Goal: Task Accomplishment & Management: Use online tool/utility

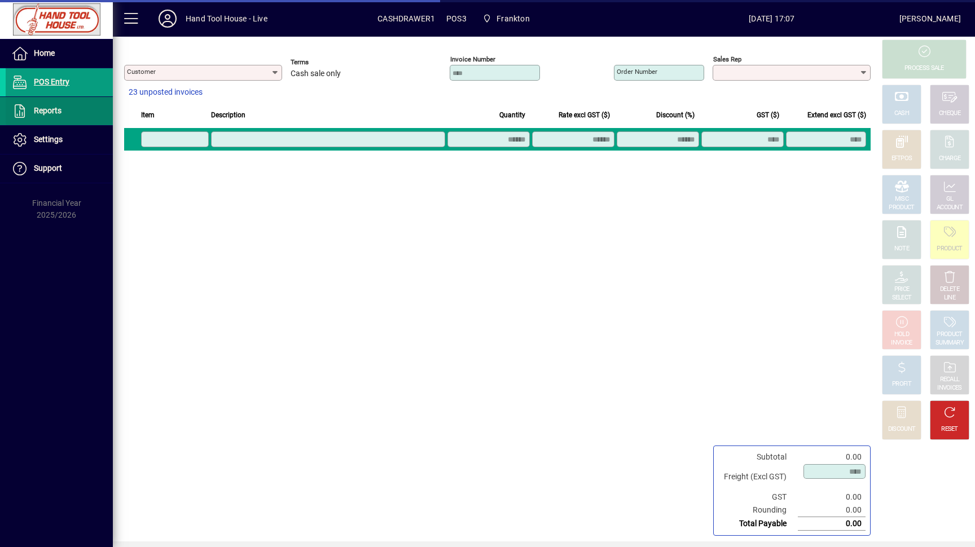
type input "**********"
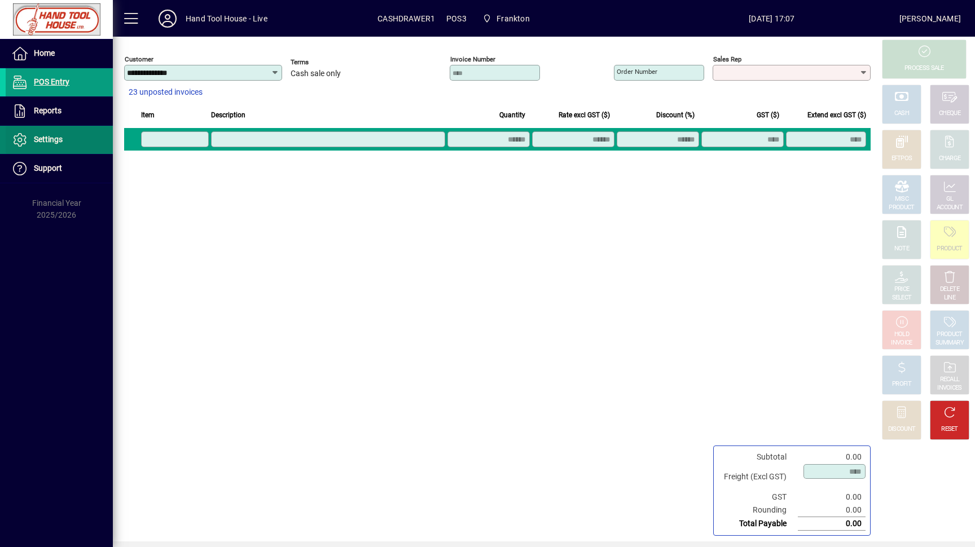
click at [78, 129] on span at bounding box center [59, 139] width 107 height 27
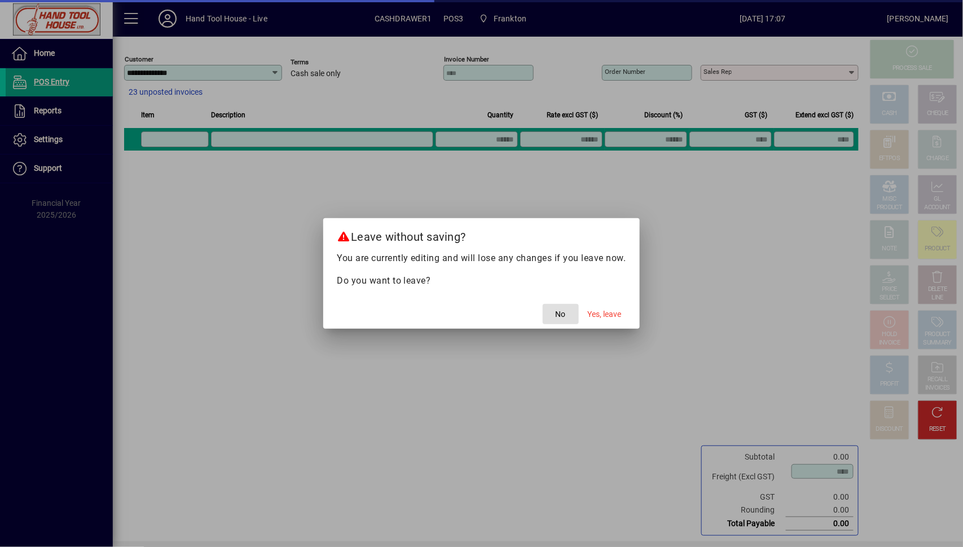
click at [561, 316] on span "No" at bounding box center [560, 314] width 10 height 12
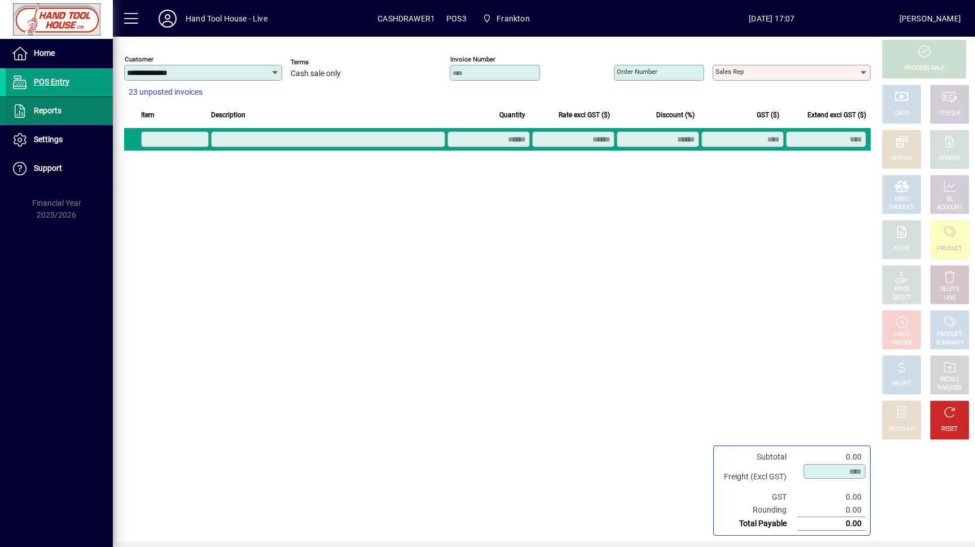
click at [75, 113] on span at bounding box center [59, 111] width 107 height 27
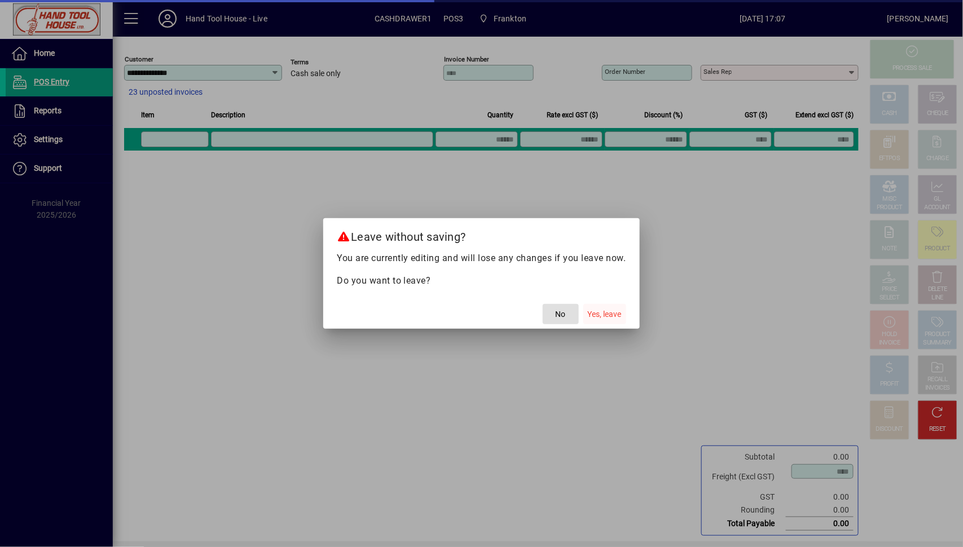
click at [600, 316] on span "Yes, leave" at bounding box center [605, 314] width 34 height 12
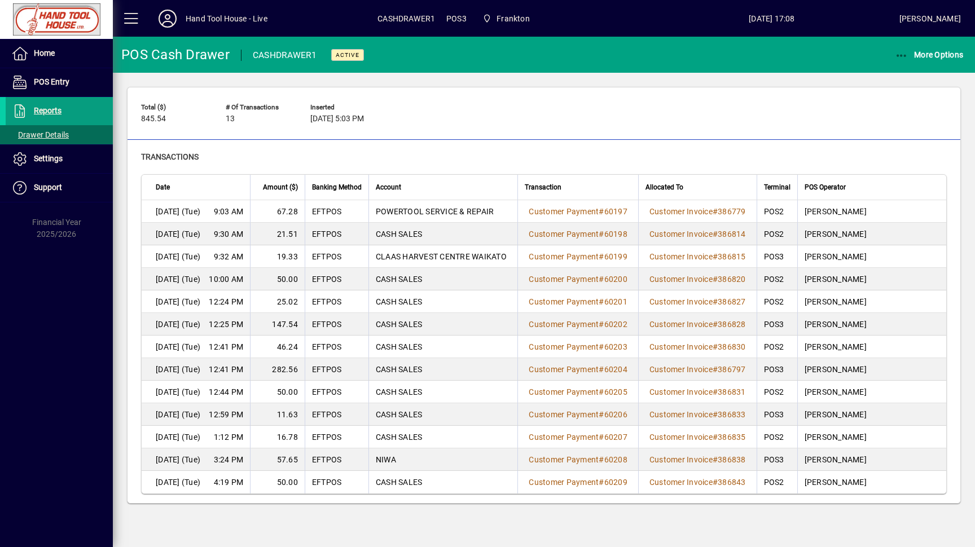
click at [142, 159] on span "Transactions" at bounding box center [170, 156] width 58 height 9
drag, startPoint x: 382, startPoint y: 210, endPoint x: 383, endPoint y: 217, distance: 6.9
click at [383, 217] on td "POWERTOOL SERVICE & REPAIR" at bounding box center [442, 211] width 149 height 23
click at [905, 55] on icon "button" at bounding box center [901, 55] width 14 height 11
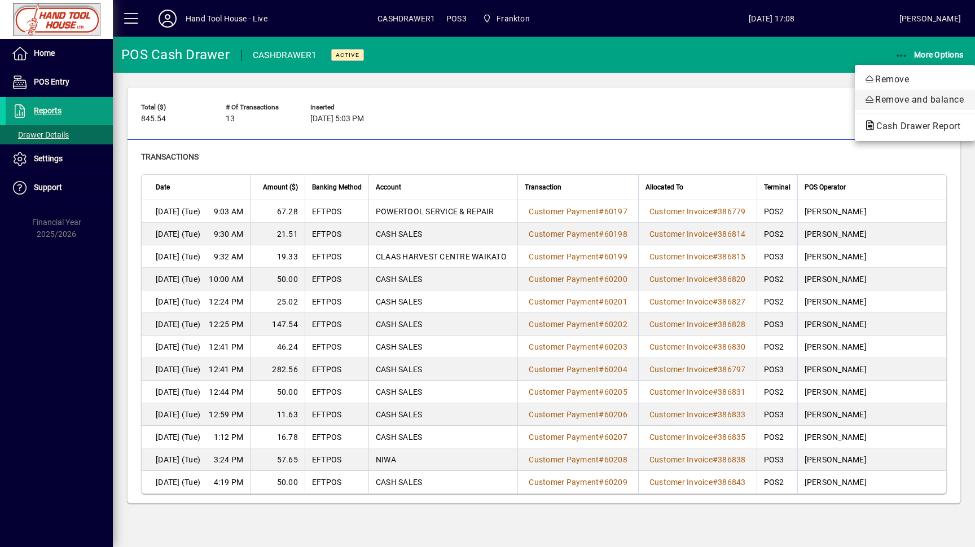
click at [928, 102] on span "Remove and balance" at bounding box center [914, 100] width 102 height 14
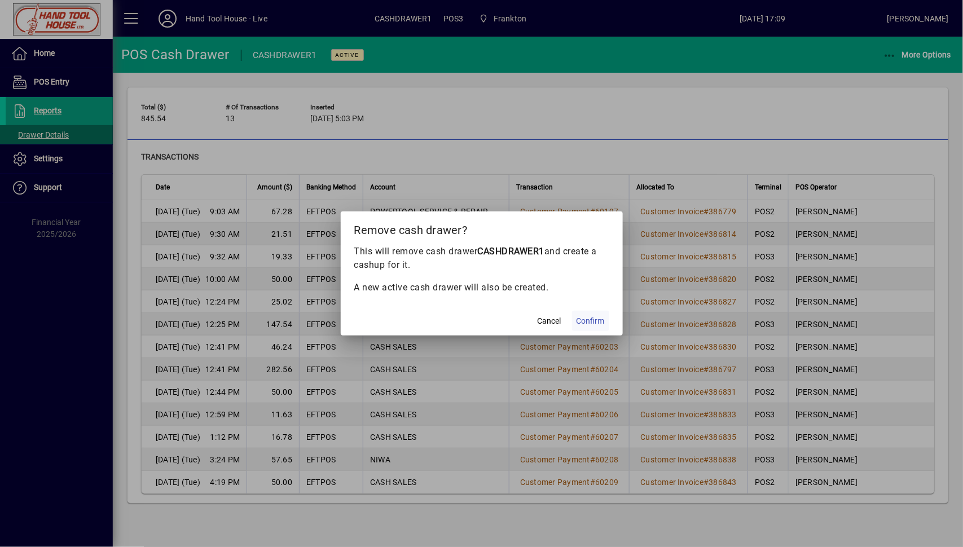
click at [591, 316] on span "Confirm" at bounding box center [590, 321] width 28 height 12
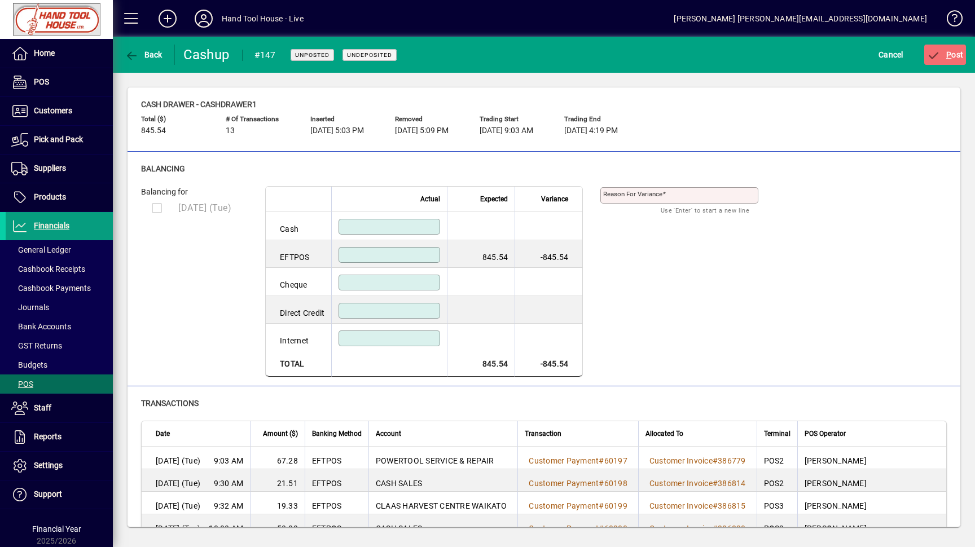
click at [386, 256] on input at bounding box center [390, 254] width 98 height 9
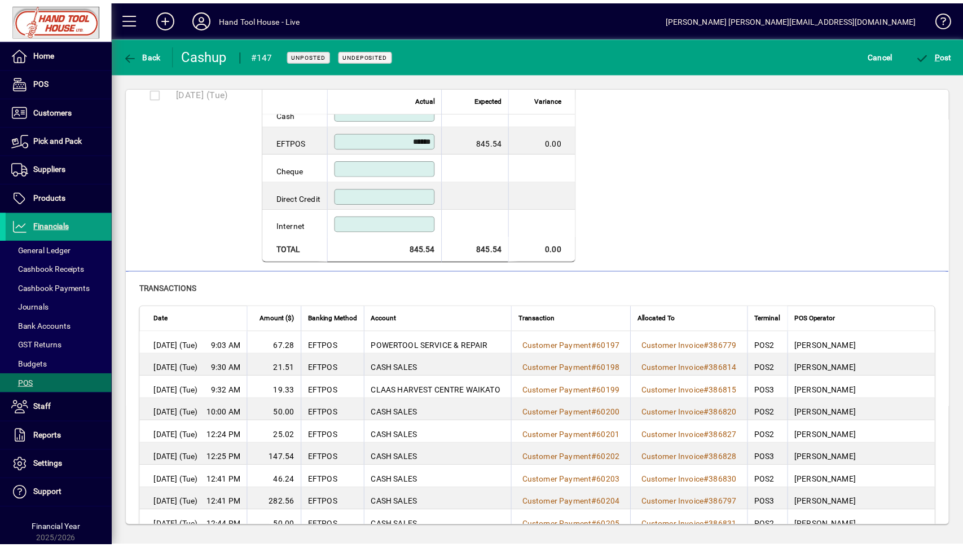
scroll to position [231, 0]
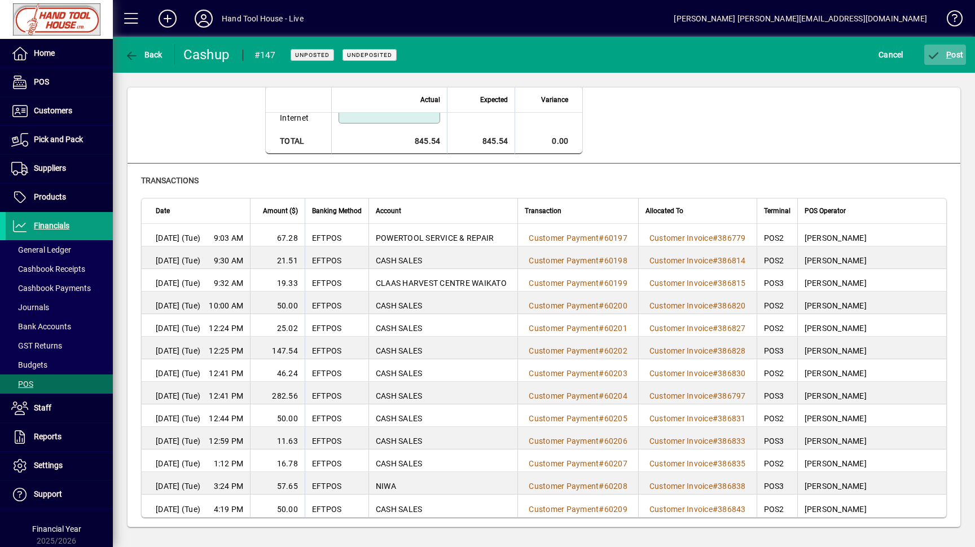
type input "******"
click at [942, 58] on span "P ost" at bounding box center [945, 54] width 37 height 9
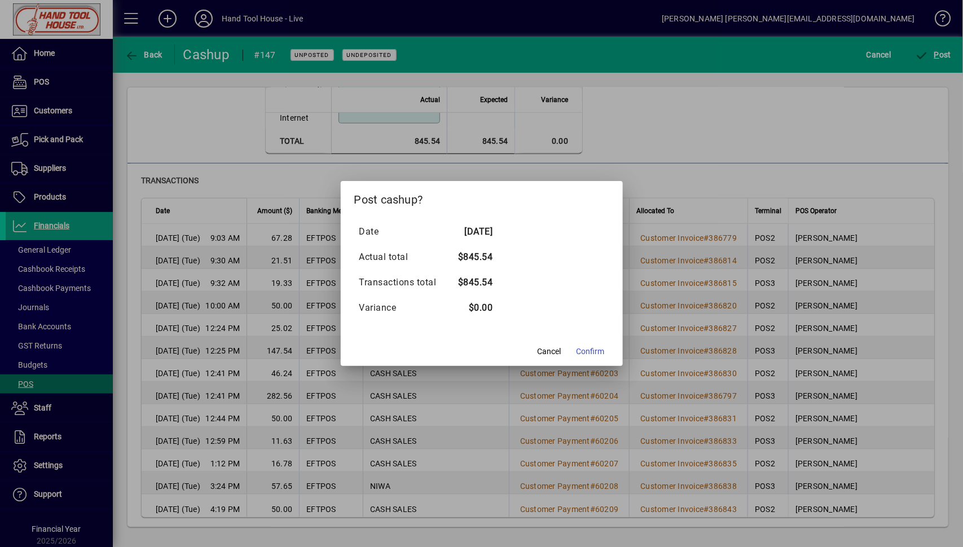
click at [592, 350] on span "Confirm" at bounding box center [590, 352] width 28 height 12
